Goal: Find specific page/section: Find specific page/section

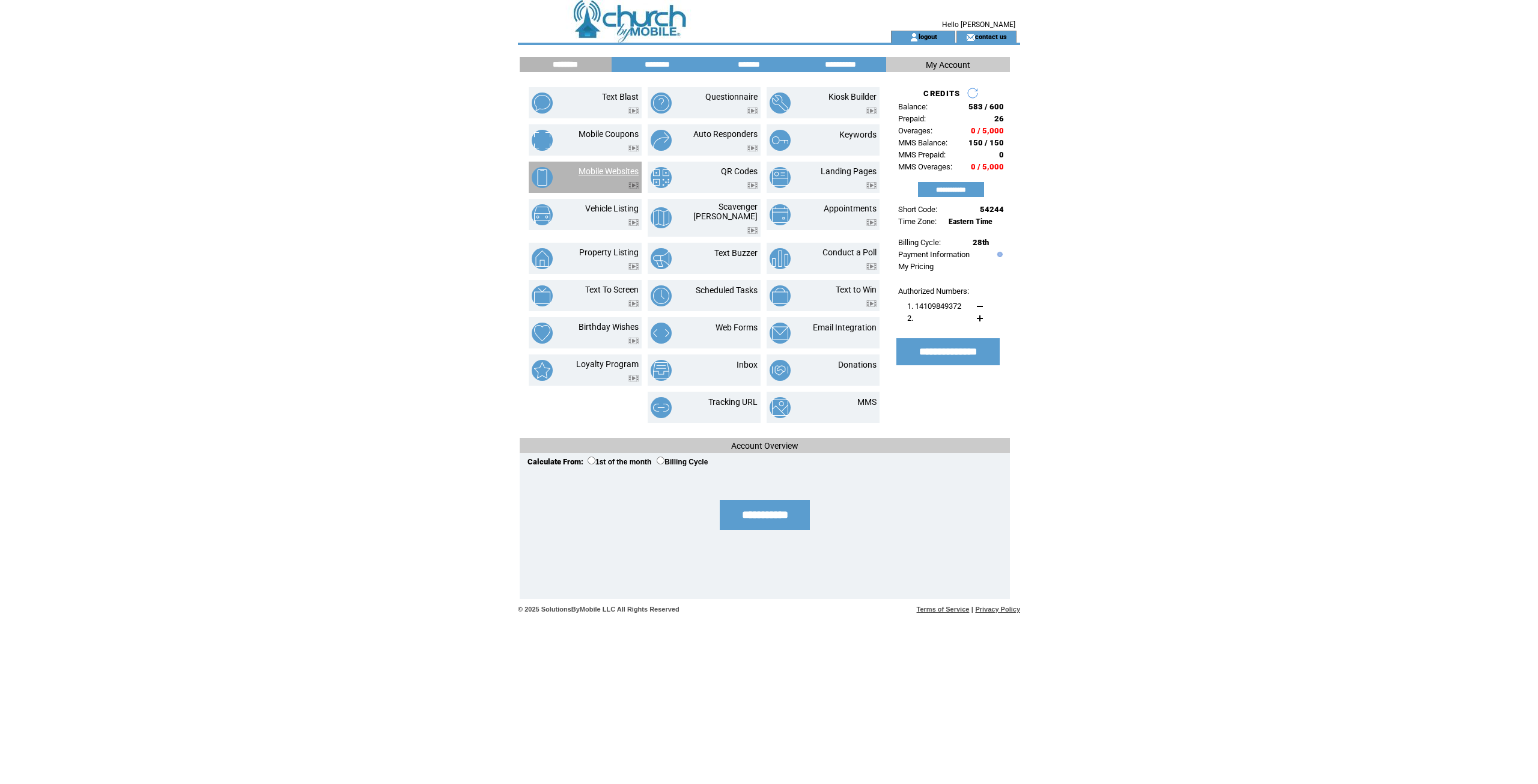
click at [618, 168] on link "Mobile Websites" at bounding box center [609, 172] width 60 height 10
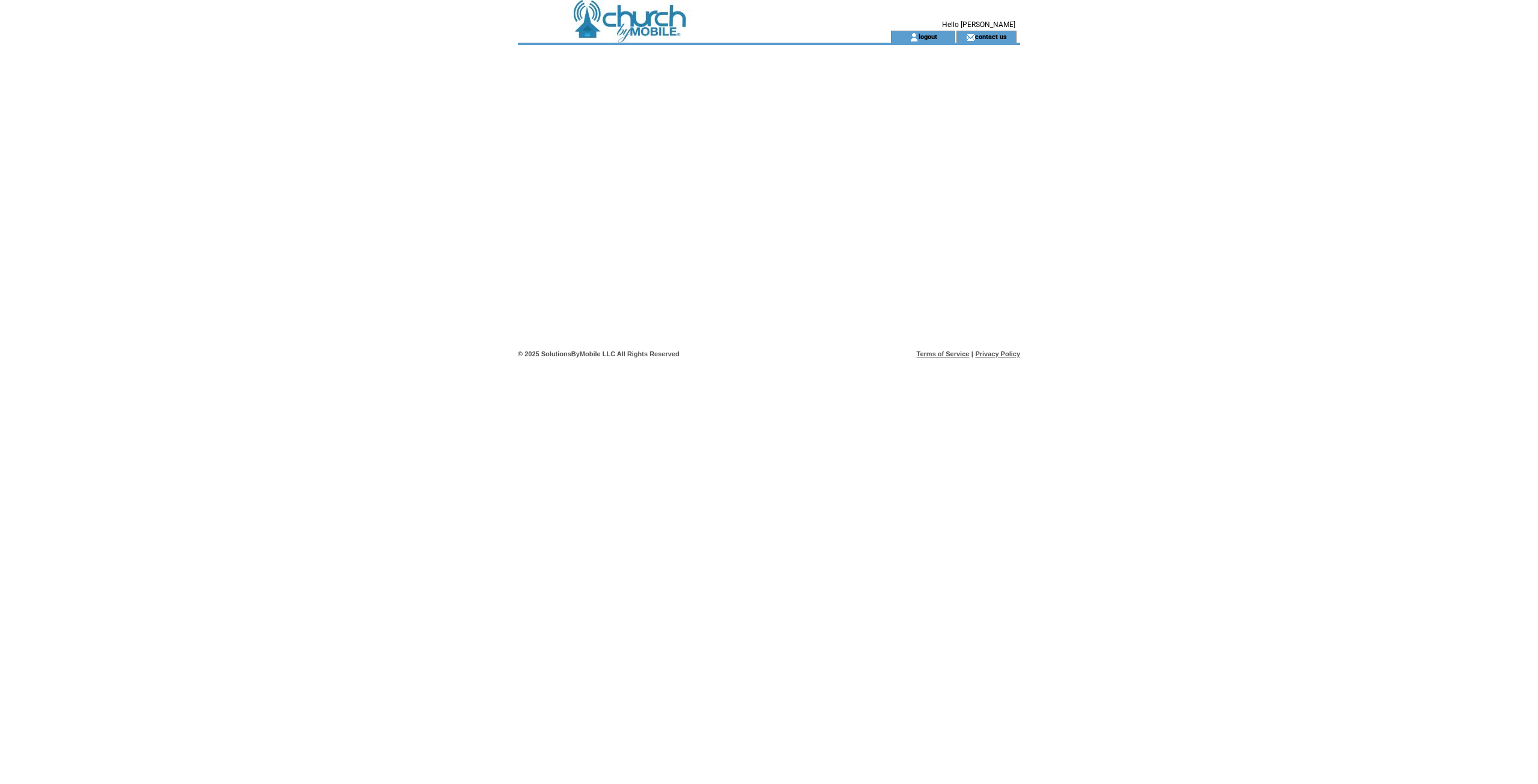
click at [637, 23] on td at bounding box center [683, 15] width 330 height 31
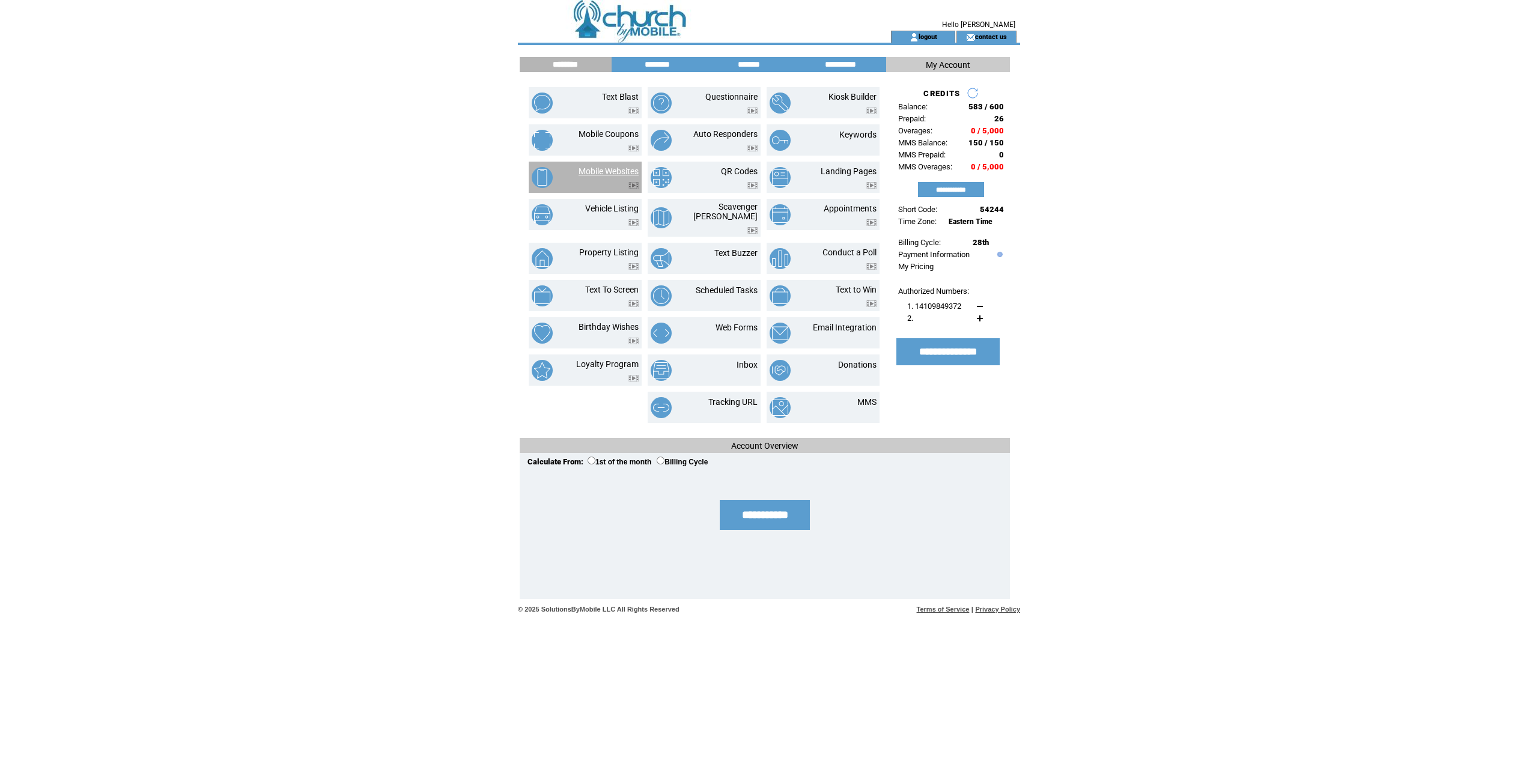
drag, startPoint x: 0, startPoint y: 0, endPoint x: 605, endPoint y: 170, distance: 628.4
click at [605, 170] on link "Mobile Websites" at bounding box center [609, 172] width 60 height 10
